Goal: Information Seeking & Learning: Learn about a topic

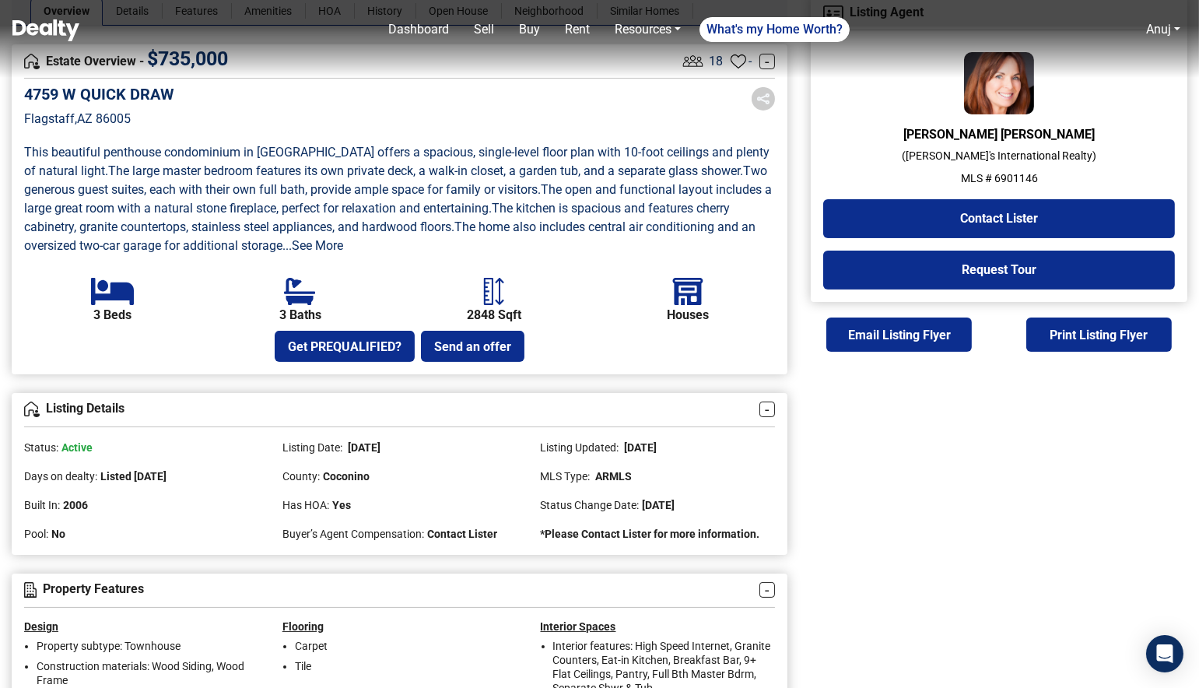
scroll to position [422, 0]
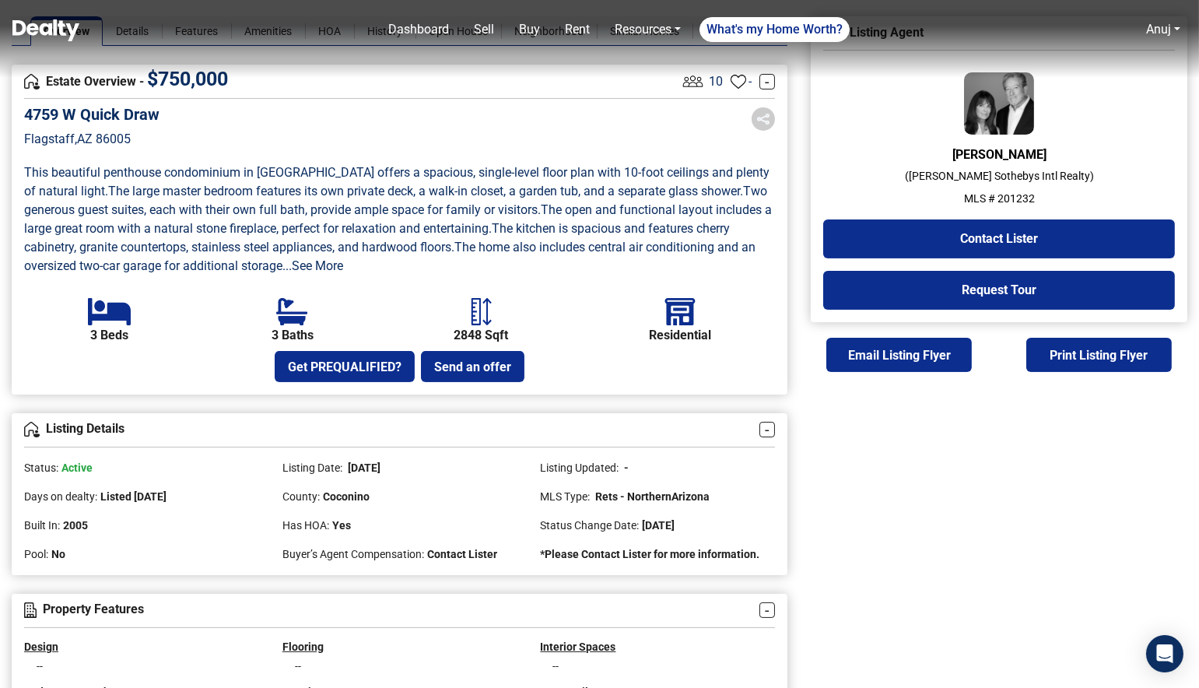
scroll to position [289, 0]
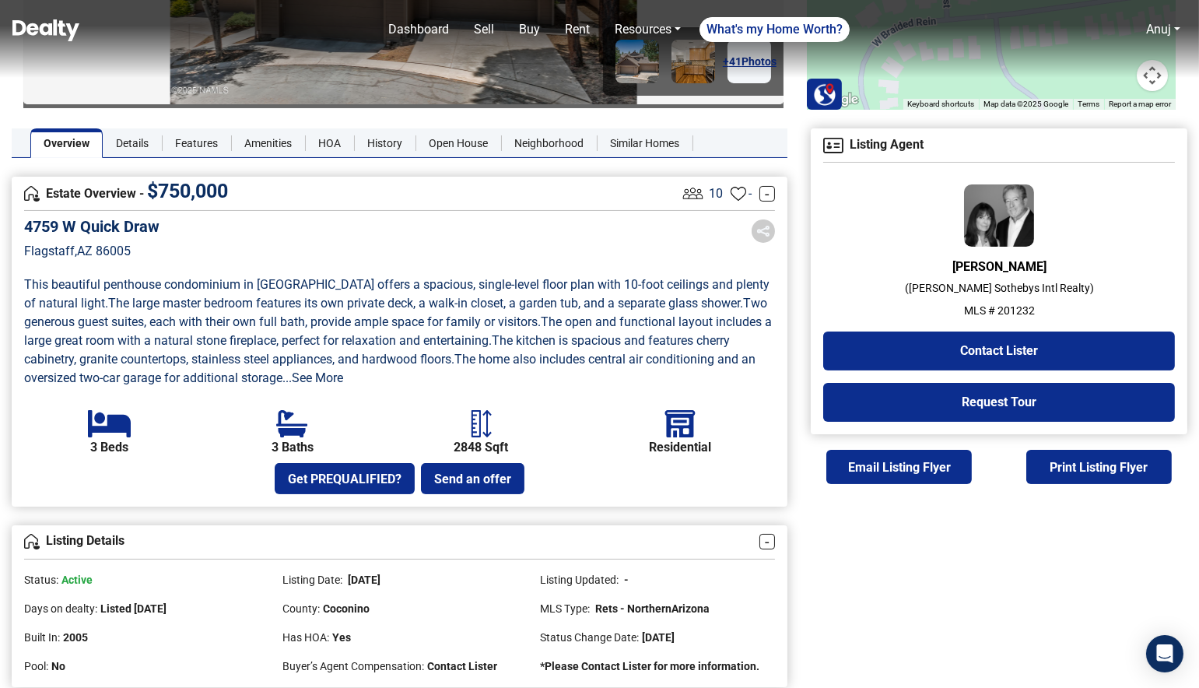
click at [549, 319] on span "Two generous guest suites, each with their own full bath, provide ample space f…" at bounding box center [397, 312] width 746 height 33
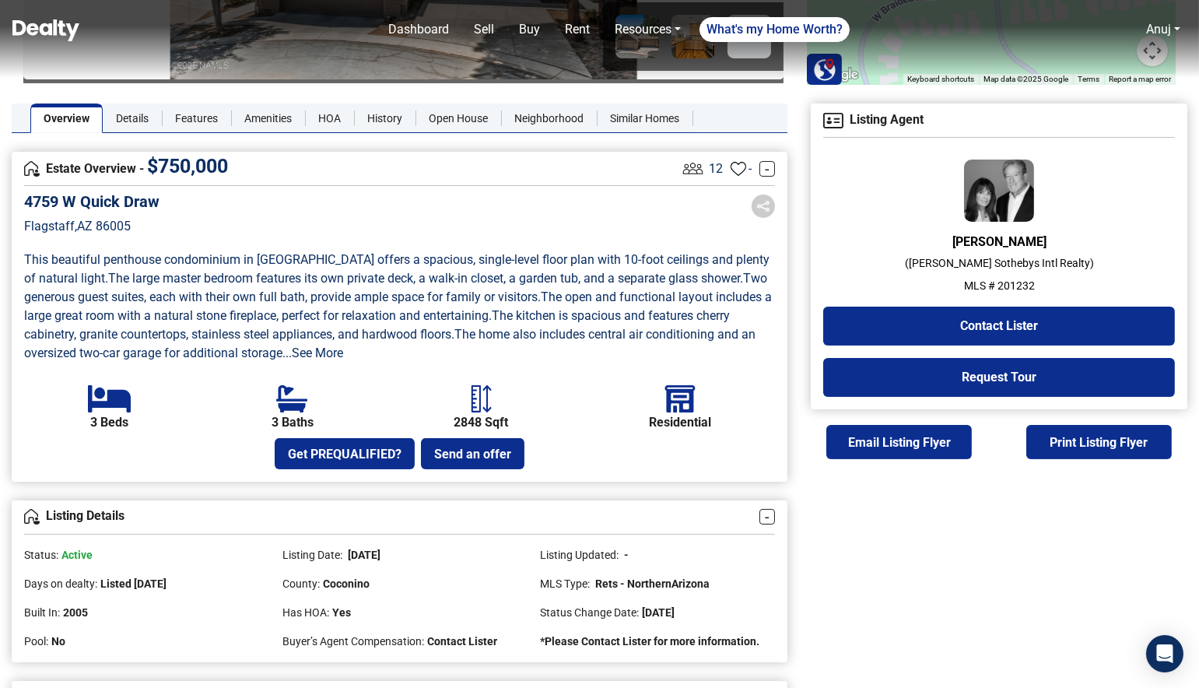
scroll to position [324, 0]
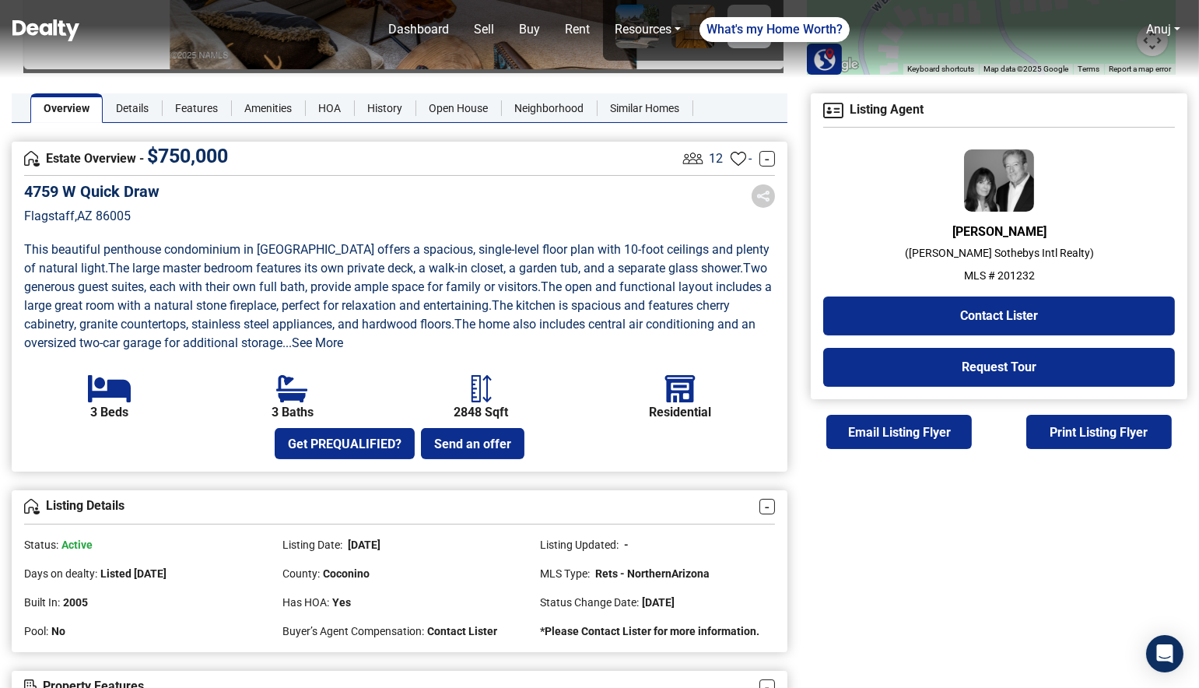
click at [1010, 272] on p "MLS # 201232" at bounding box center [999, 276] width 352 height 16
copy p "201232"
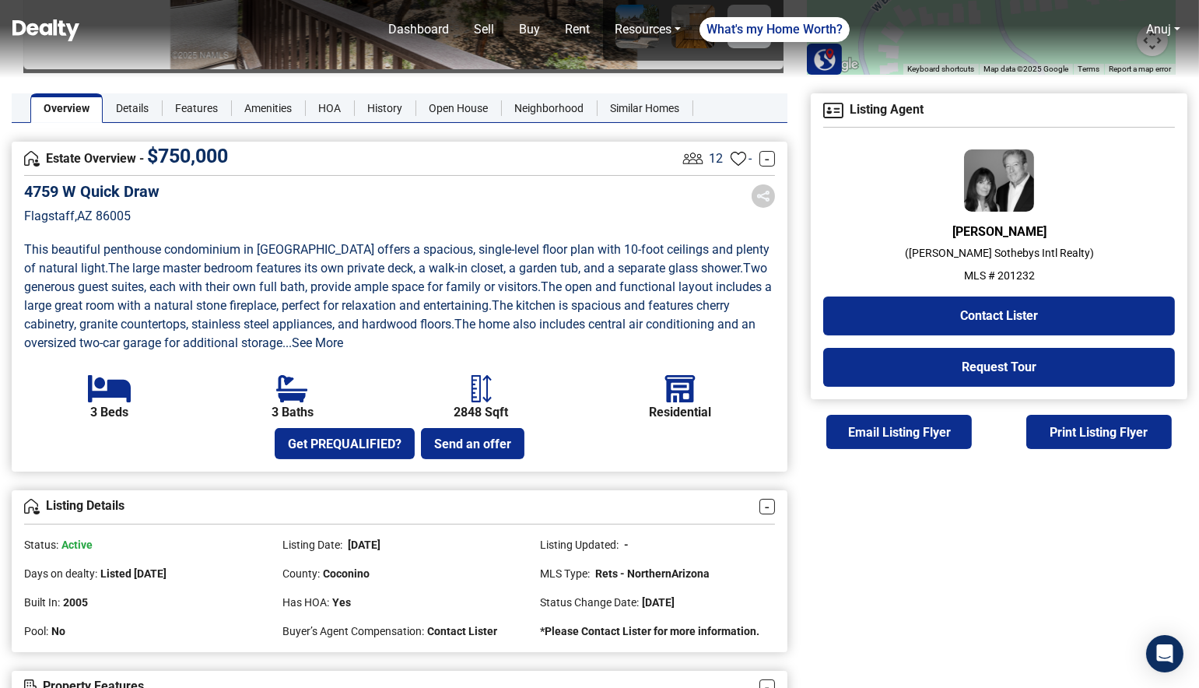
click at [430, 318] on span "The kitchen is spacious and features cherry cabinetry, granite countertops, sta…" at bounding box center [378, 314] width 709 height 33
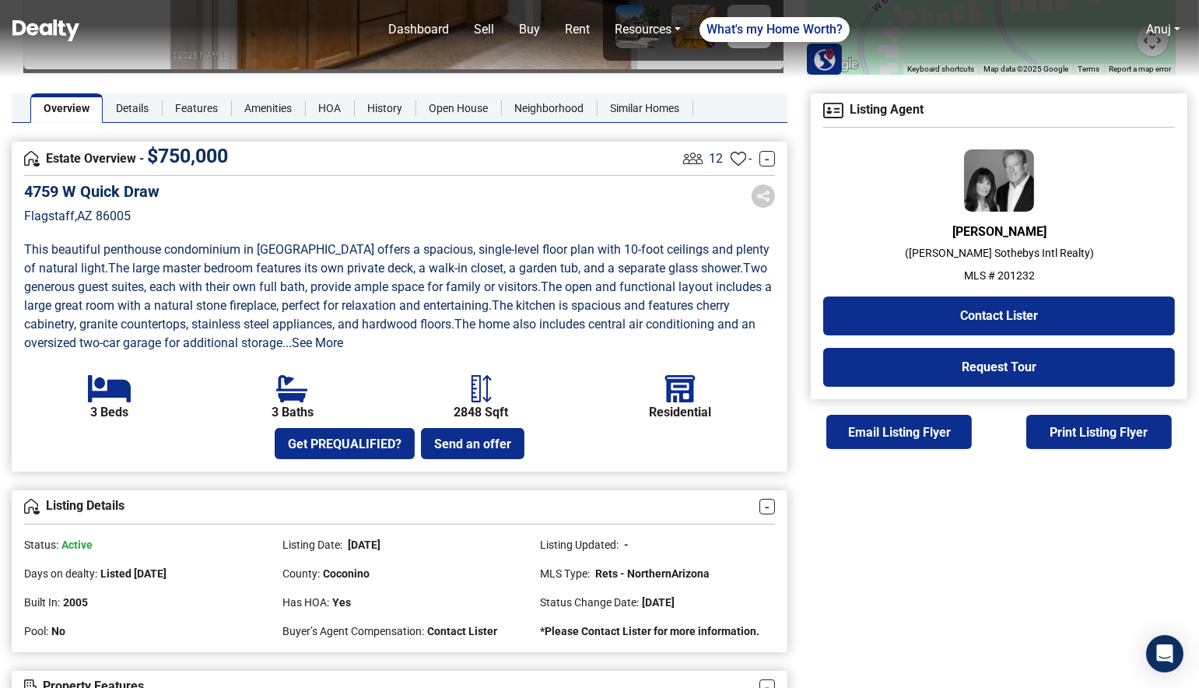
click at [609, 273] on span "The large master bedroom features its own private deck, a walk-in closet, a gar…" at bounding box center [425, 268] width 635 height 15
click at [343, 342] on link "...See More" at bounding box center [312, 342] width 61 height 15
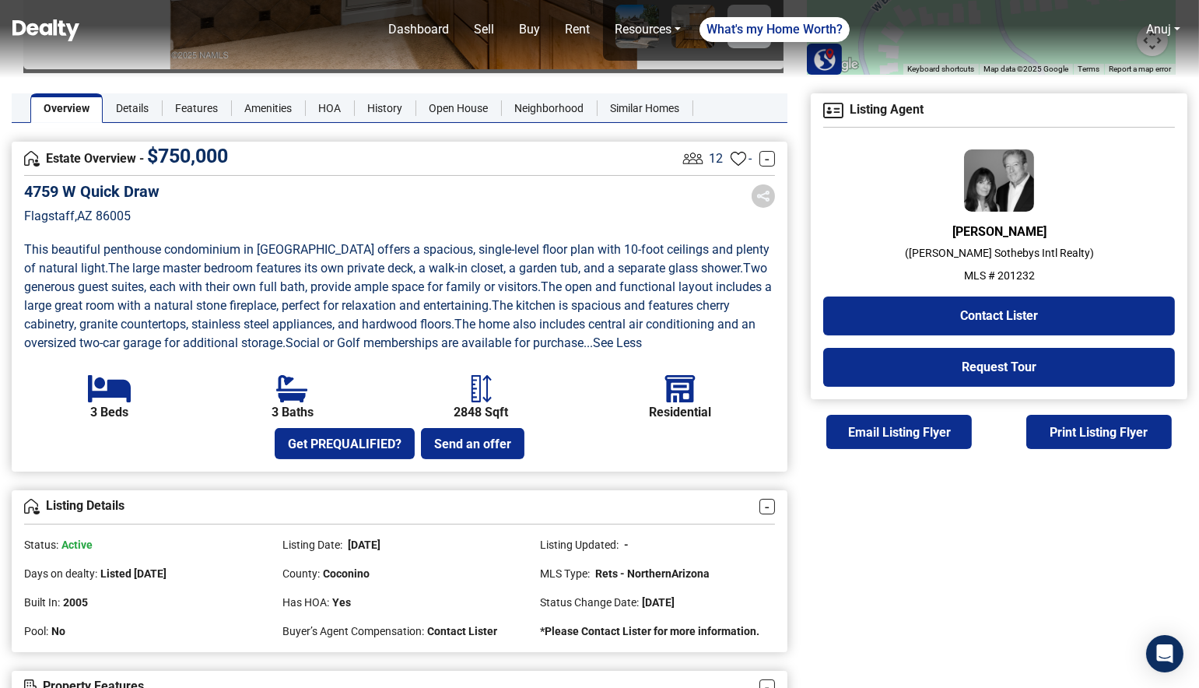
click at [500, 280] on span "Two generous guest suites, each with their own full bath, provide ample space f…" at bounding box center [397, 277] width 746 height 33
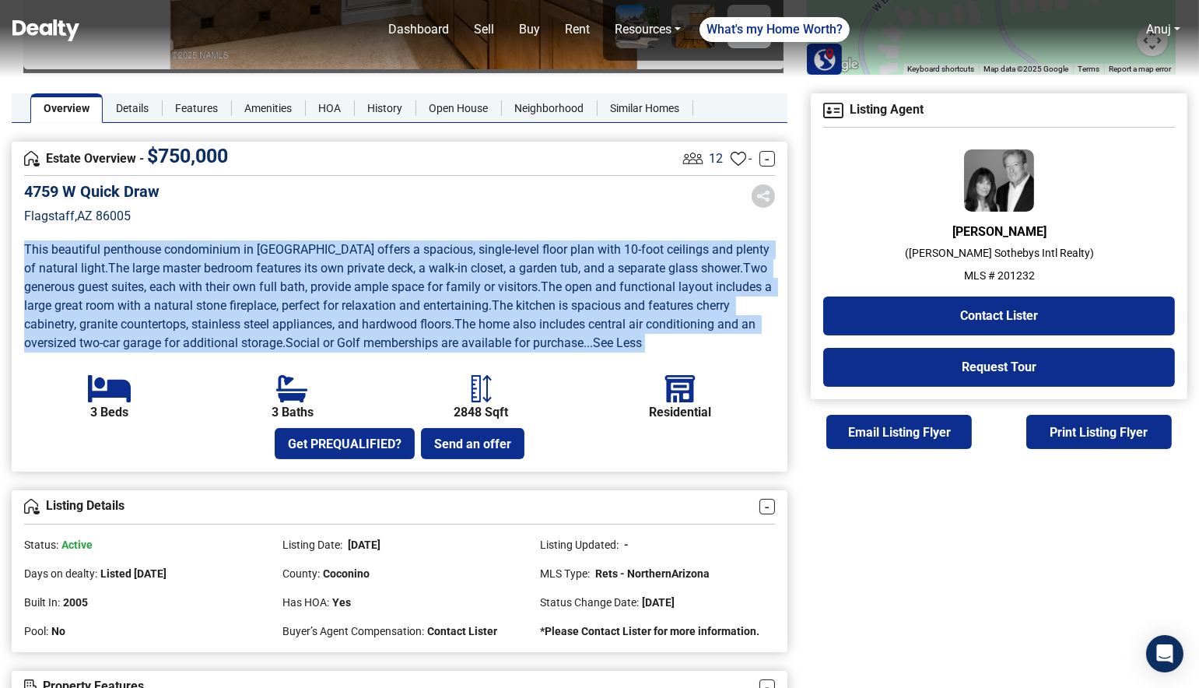
click at [500, 280] on span "Two generous guest suites, each with their own full bath, provide ample space f…" at bounding box center [397, 277] width 746 height 33
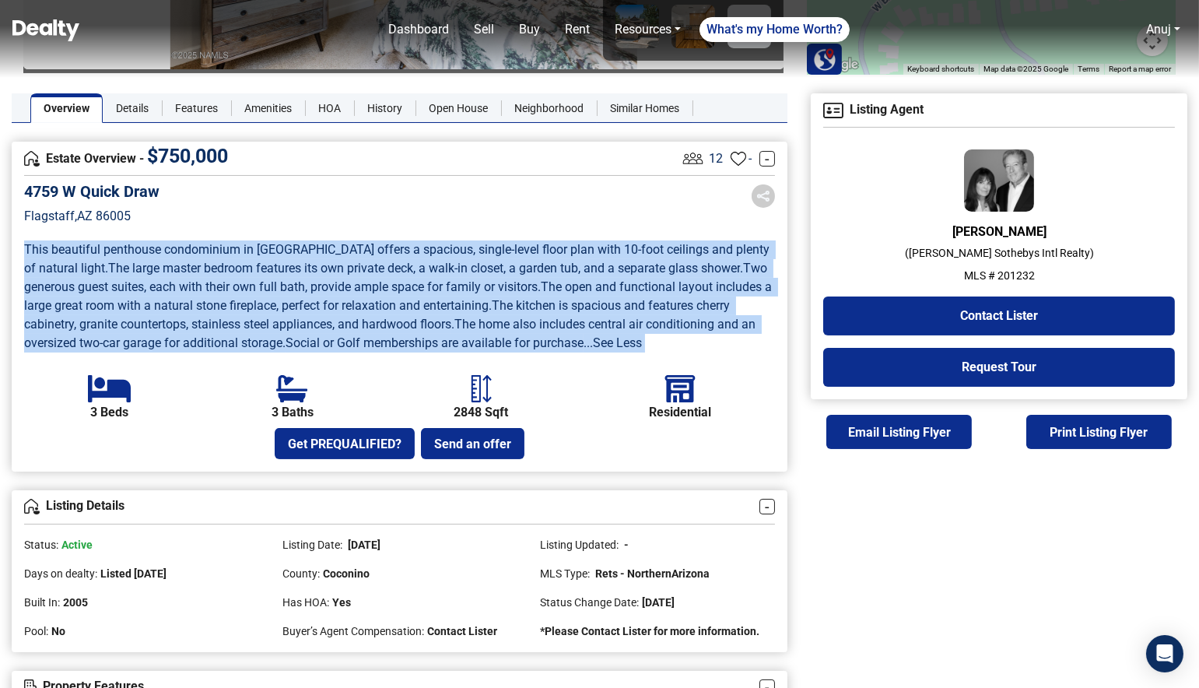
click at [442, 265] on span "The large master bedroom features its own private deck, a walk-in closet, a gar…" at bounding box center [425, 268] width 635 height 15
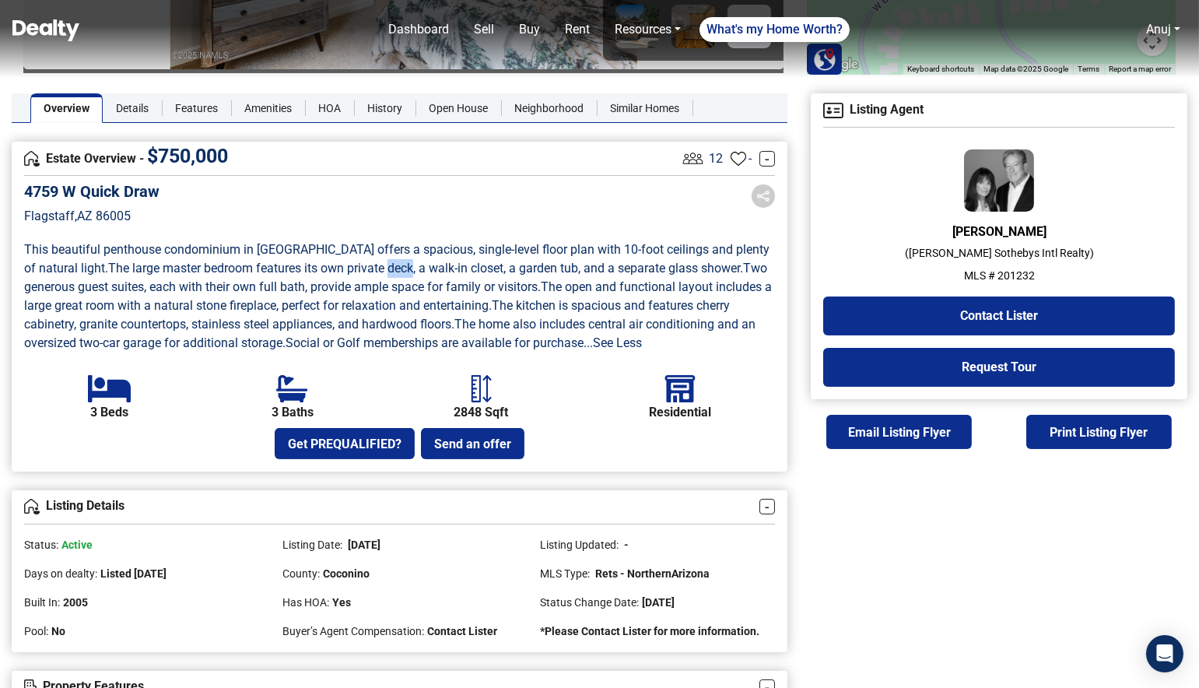
click at [442, 265] on span "The large master bedroom features its own private deck, a walk-in closet, a gar…" at bounding box center [425, 268] width 635 height 15
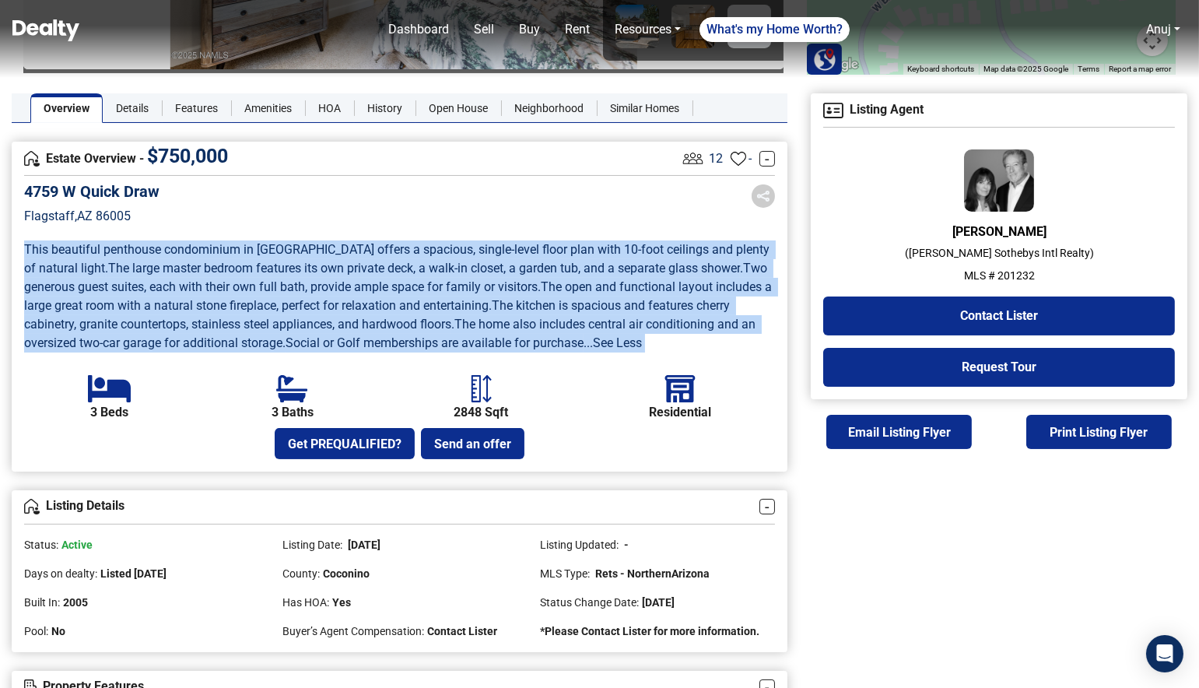
click at [442, 265] on span "The large master bedroom features its own private deck, a walk-in closet, a gar…" at bounding box center [425, 268] width 635 height 15
click at [442, 321] on span "The kitchen is spacious and features cherry cabinetry, granite countertops, sta…" at bounding box center [378, 314] width 709 height 33
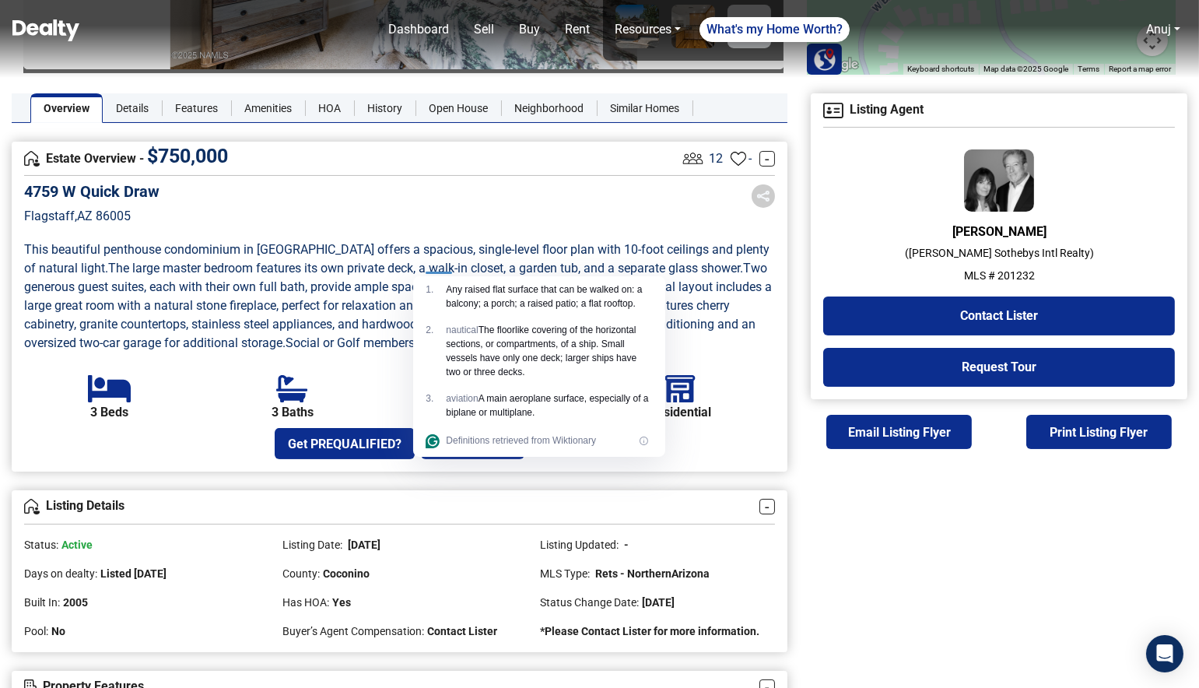
click at [370, 314] on p "This beautiful penthouse condominium in Flagstaff Ranch Golf Club offers a spac…" at bounding box center [399, 296] width 751 height 112
